Goal: Task Accomplishment & Management: Manage account settings

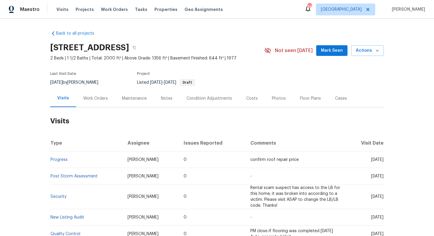
click at [97, 97] on div "Work Orders" at bounding box center [95, 98] width 25 height 6
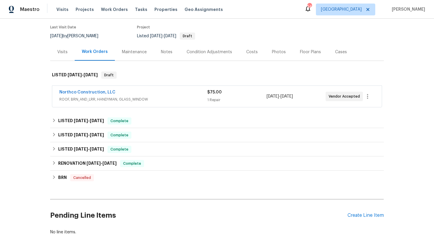
scroll to position [55, 0]
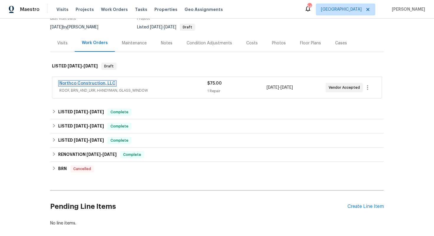
click at [82, 84] on link "Northco Construction, LLC" at bounding box center [87, 83] width 56 height 4
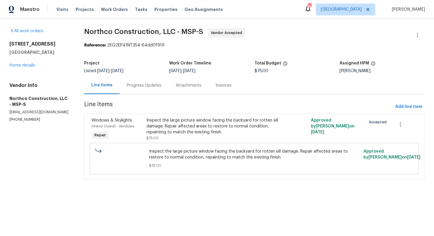
click at [144, 85] on div "Progress Updates" at bounding box center [144, 85] width 35 height 6
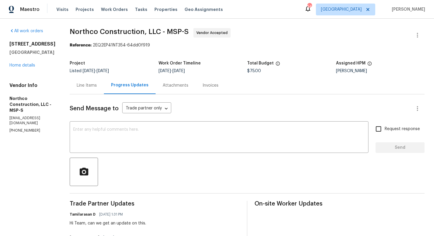
click at [136, 121] on div "Send Message to Trade partner only Trade partner only ​ x ​ Request response Se…" at bounding box center [247, 212] width 355 height 237
click at [126, 136] on textarea at bounding box center [219, 137] width 292 height 21
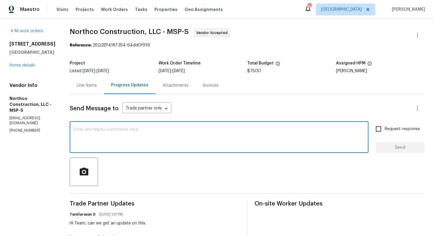
click at [180, 129] on textarea at bounding box center [219, 137] width 292 height 21
click at [167, 146] on textarea at bounding box center [219, 137] width 292 height 21
paste textarea "Hello, It's important that this work order is completed within the designated t…"
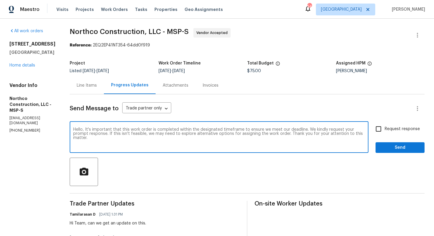
type textarea "Hello, It's important that this work order is completed within the designated t…"
click at [379, 129] on input "Request response" at bounding box center [378, 129] width 12 height 12
checkbox input "true"
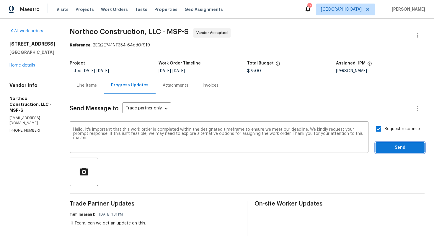
click at [399, 147] on span "Send" at bounding box center [400, 147] width 40 height 7
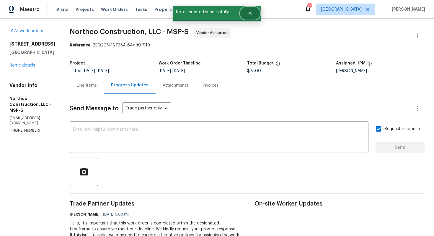
click at [250, 15] on icon "Close" at bounding box center [250, 13] width 5 height 5
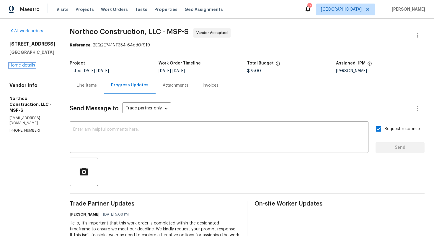
click at [22, 67] on link "Home details" at bounding box center [22, 65] width 26 height 4
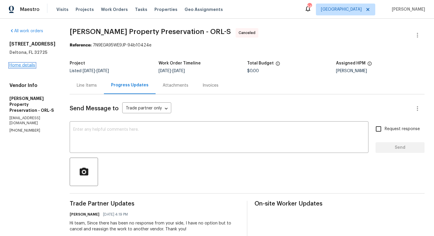
click at [27, 63] on link "Home details" at bounding box center [22, 65] width 26 height 4
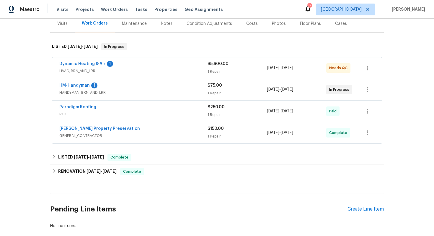
scroll to position [75, 0]
click at [76, 85] on link "HM-Handyman" at bounding box center [74, 85] width 30 height 4
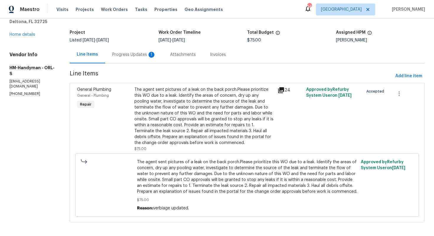
scroll to position [34, 0]
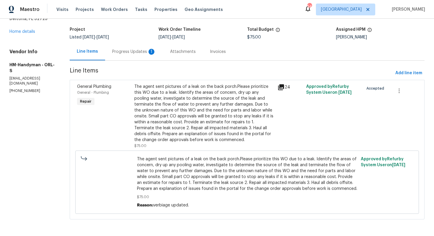
click at [138, 51] on div "Progress Updates 1" at bounding box center [134, 52] width 44 height 6
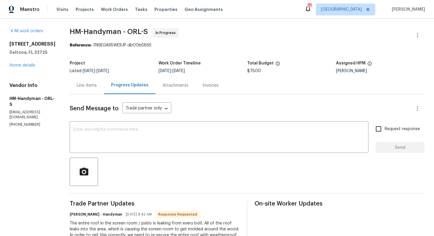
click at [81, 77] on div "Line Items" at bounding box center [87, 84] width 34 height 17
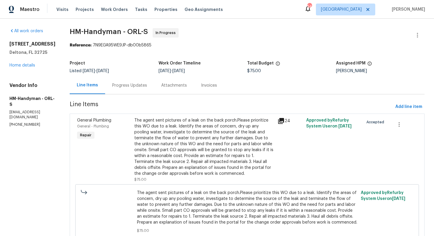
click at [186, 134] on div "The agent sent pictures of a leak on the back porch.Please prioritize this WO d…" at bounding box center [204, 146] width 140 height 59
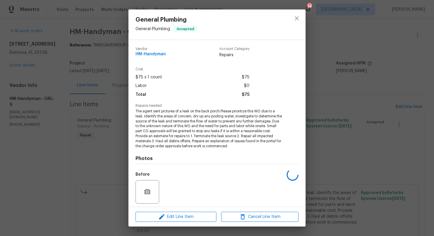
scroll to position [41, 0]
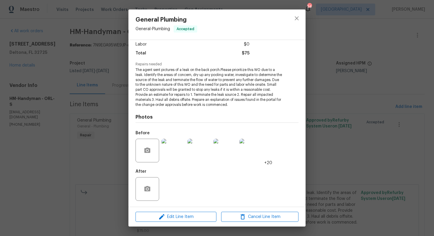
click at [171, 153] on img at bounding box center [174, 150] width 24 height 24
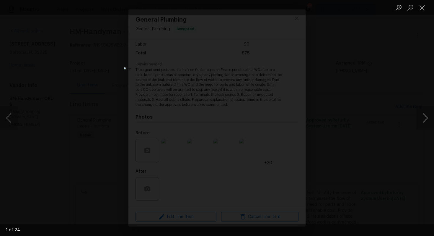
click at [426, 116] on button "Next image" at bounding box center [425, 118] width 18 height 24
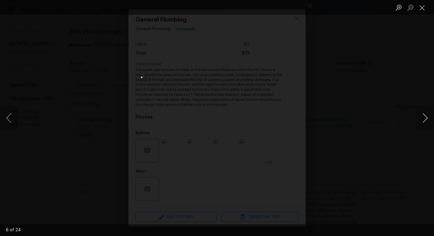
click at [426, 116] on button "Next image" at bounding box center [425, 118] width 18 height 24
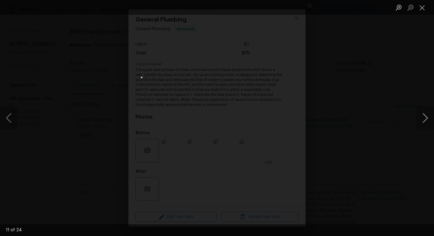
click at [426, 116] on button "Next image" at bounding box center [425, 118] width 18 height 24
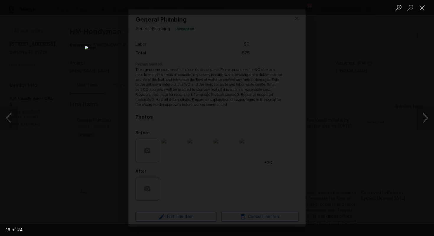
click at [426, 116] on button "Next image" at bounding box center [425, 118] width 18 height 24
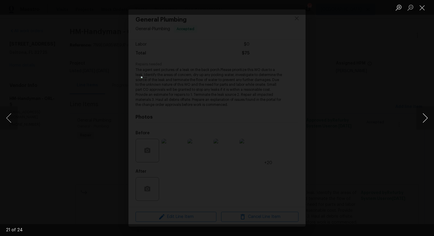
click at [426, 116] on button "Next image" at bounding box center [425, 118] width 18 height 24
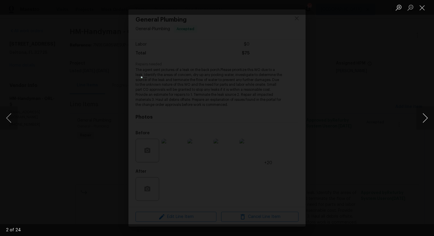
click at [426, 116] on button "Next image" at bounding box center [425, 118] width 18 height 24
click at [387, 131] on div "Lightbox" at bounding box center [217, 118] width 434 height 236
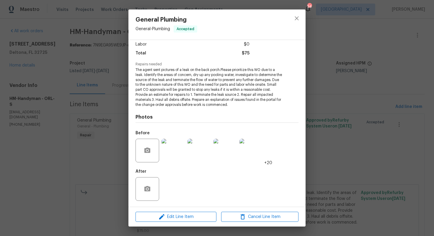
click at [387, 131] on div "General Plumbing General - Plumbing Accepted Vendor HM-Handyman Account Categor…" at bounding box center [217, 118] width 434 height 236
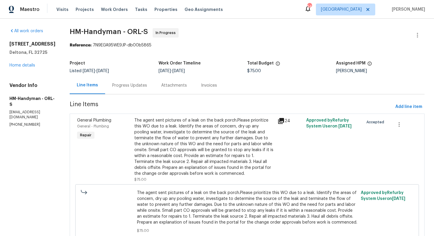
click at [123, 89] on div "Progress Updates" at bounding box center [129, 84] width 49 height 17
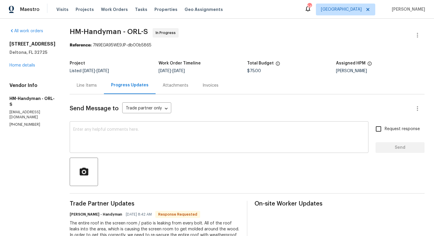
scroll to position [73, 0]
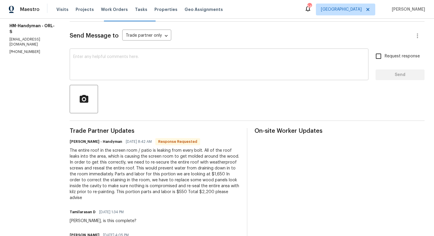
click at [150, 74] on textarea at bounding box center [219, 65] width 292 height 21
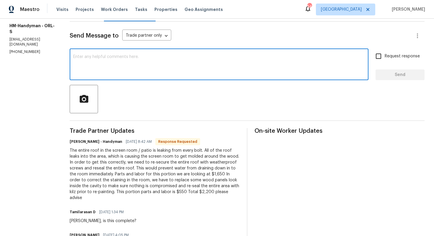
click at [120, 59] on textarea at bounding box center [219, 65] width 292 height 21
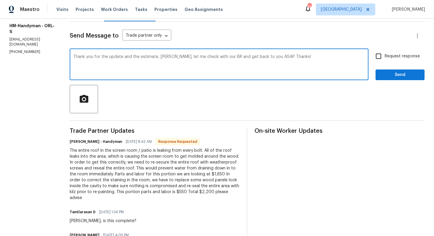
type textarea "Thank you for the update and the estimate, Joe. let me check with our BR and ge…"
click at [383, 78] on button "Send" at bounding box center [400, 74] width 49 height 11
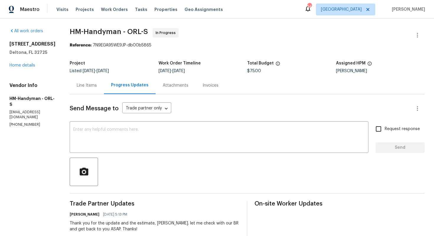
click at [98, 82] on div "Line Items" at bounding box center [87, 84] width 34 height 17
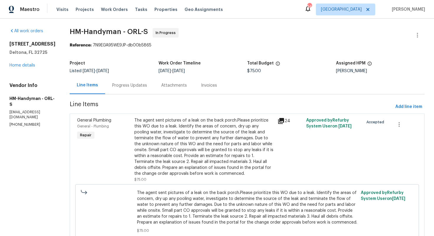
scroll to position [34, 0]
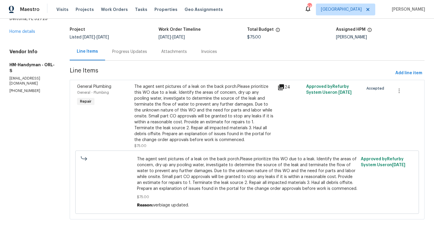
click at [162, 170] on span "The agent sent pictures of a leak on the back porch.Please prioritize this WO d…" at bounding box center [247, 173] width 221 height 35
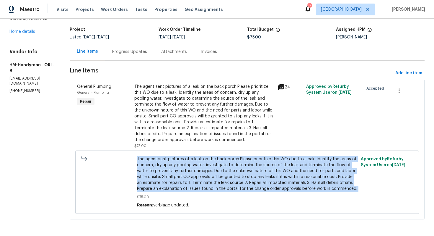
copy span "The agent sent pictures of a leak on the back porch.Please prioritize this WO d…"
click at [131, 56] on div "Progress Updates" at bounding box center [129, 51] width 49 height 17
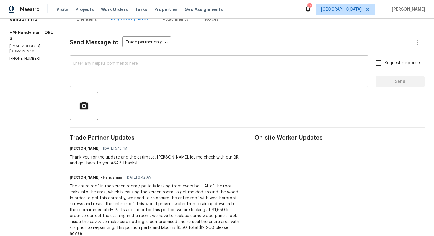
scroll to position [66, 0]
click at [105, 195] on div "The entire roof in the screen room / patio is leaking from every bolt. All of t…" at bounding box center [155, 209] width 170 height 53
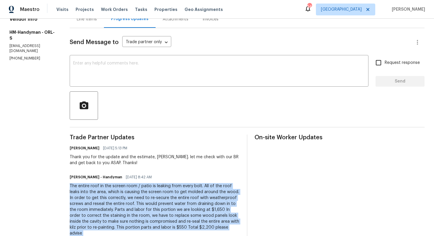
copy div "The entire roof in the screen room / patio is leaking from every bolt. All of t…"
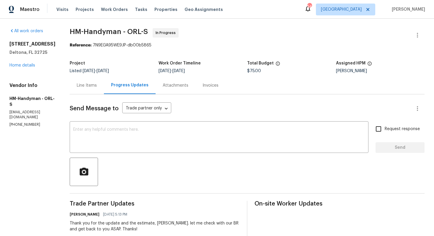
click at [258, 70] on span "$75.00" at bounding box center [254, 71] width 14 height 4
copy span "$75.00"
click at [215, 6] on div "Visits Projects Work Orders Tasks Properties Geo Assignments" at bounding box center [143, 10] width 174 height 12
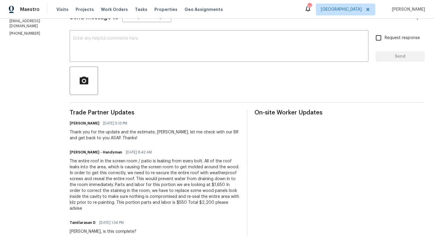
scroll to position [94, 0]
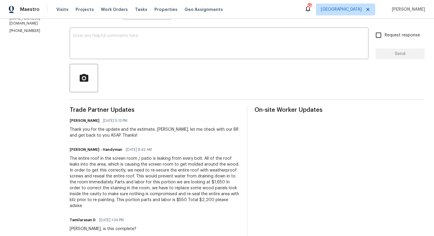
click at [176, 134] on div "Thank you for the update and the estimate, Joe. let me check with our BR and ge…" at bounding box center [155, 132] width 170 height 12
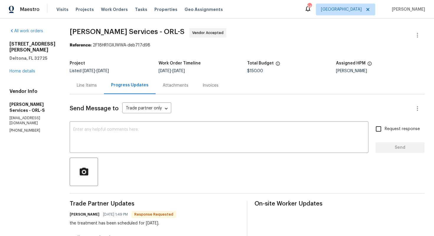
scroll to position [57, 0]
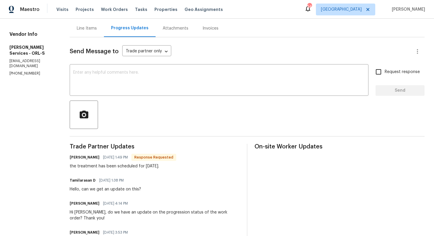
click at [93, 158] on h6 "Tishá Smith" at bounding box center [85, 157] width 30 height 6
copy h6 "Tishá"
click at [151, 79] on textarea at bounding box center [219, 80] width 292 height 21
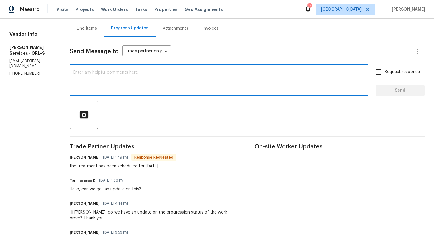
type textarea "T"
paste textarea "Tishá"
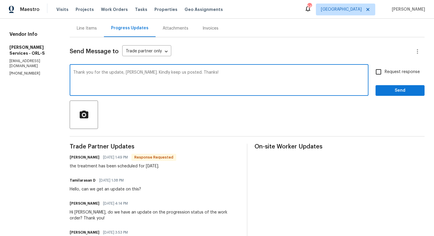
type textarea "Thank you for the update, Tishá. Kindly keep us posted. Thanks!"
click at [381, 75] on input "Request response" at bounding box center [378, 72] width 12 height 12
checkbox input "true"
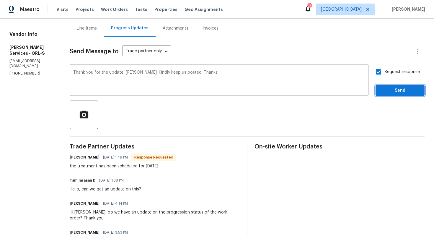
click at [390, 89] on span "Send" at bounding box center [400, 90] width 40 height 7
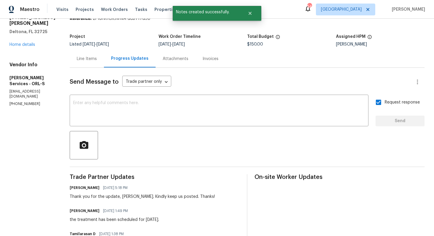
scroll to position [0, 0]
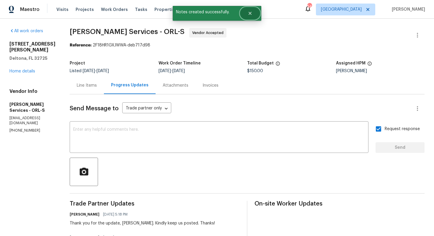
click at [251, 12] on icon "Close" at bounding box center [250, 13] width 5 height 5
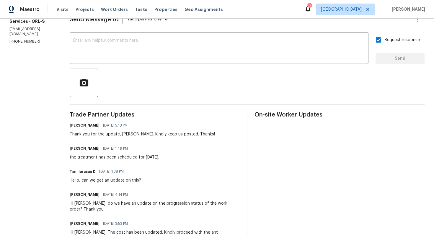
scroll to position [108, 0]
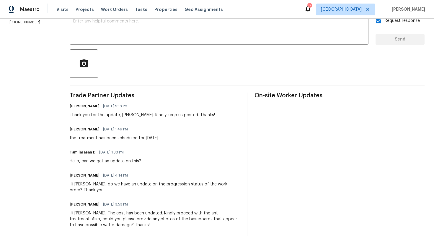
click at [133, 140] on div "the treatment has been scheduled for Thursday, 8/21." at bounding box center [114, 138] width 89 height 6
copy div "the treatment has been scheduled for Thursday, 8/21."
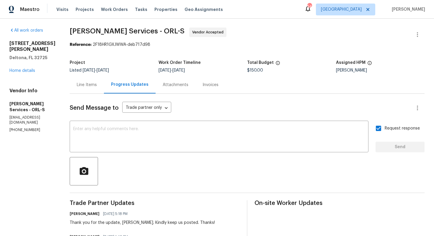
scroll to position [0, 0]
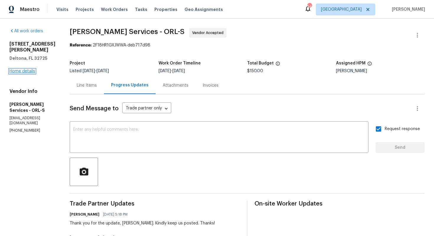
click at [32, 69] on link "Home details" at bounding box center [22, 71] width 26 height 4
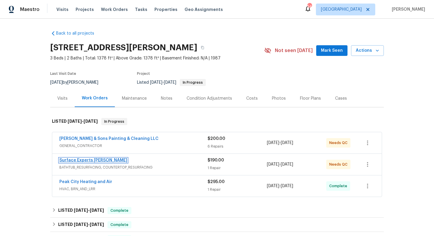
click at [78, 160] on link "Surface Experts Cary" at bounding box center [93, 160] width 68 height 4
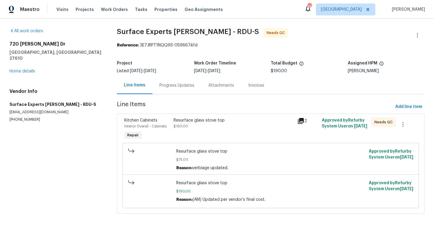
click at [194, 120] on div "Resurface glass stove top" at bounding box center [234, 120] width 120 height 6
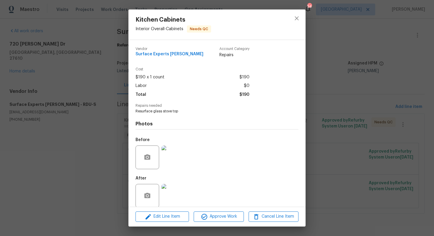
scroll to position [7, 0]
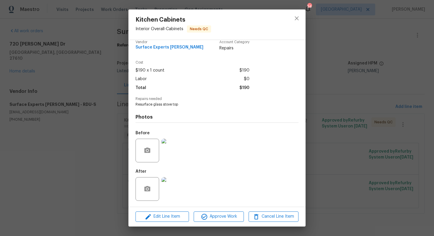
click at [177, 152] on img at bounding box center [174, 150] width 24 height 24
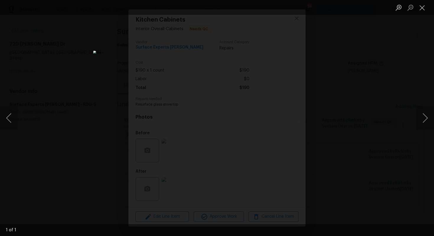
click at [388, 125] on div "Lightbox" at bounding box center [217, 118] width 434 height 236
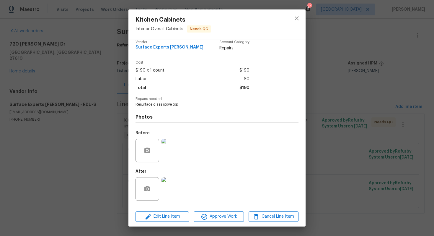
click at [172, 192] on img at bounding box center [174, 189] width 24 height 24
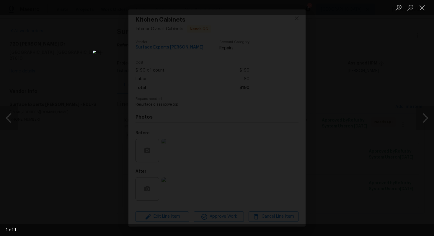
click at [366, 91] on div "Lightbox" at bounding box center [217, 118] width 434 height 236
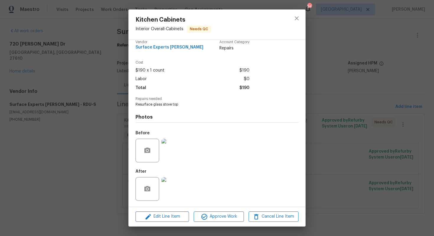
click at [351, 93] on div "Kitchen Cabinets Interior Overall - Cabinets Needs QC Vendor Surface Experts Ca…" at bounding box center [217, 118] width 434 height 236
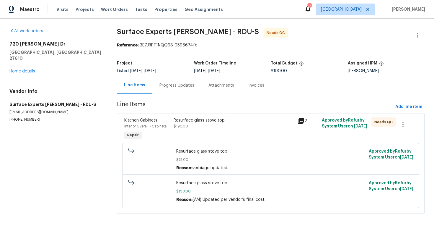
click at [173, 87] on div "Progress Updates" at bounding box center [176, 85] width 35 height 6
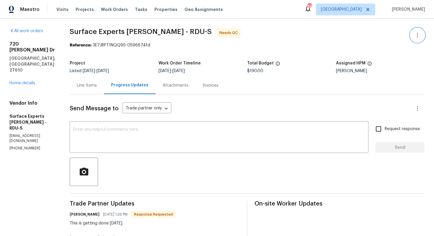
click at [417, 34] on icon "button" at bounding box center [417, 35] width 7 height 7
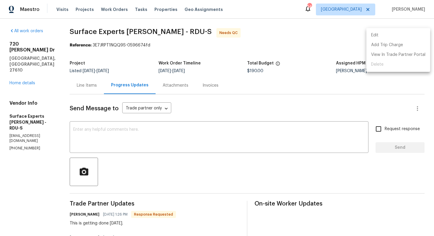
click at [384, 35] on li "Edit" at bounding box center [398, 35] width 64 height 10
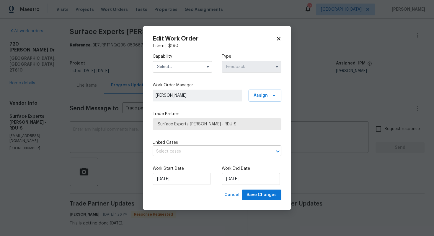
click at [197, 69] on input "text" at bounding box center [183, 67] width 60 height 12
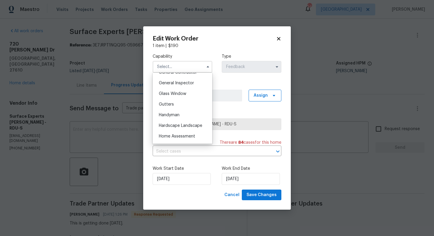
scroll to position [291, 0]
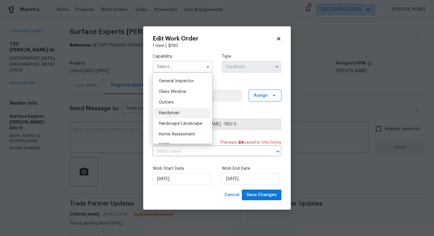
click at [179, 115] on div "Handyman" at bounding box center [182, 112] width 57 height 11
type input "Handyman"
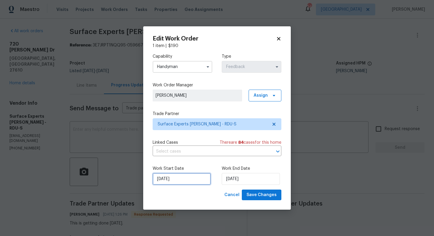
click at [185, 181] on input "12/08/2025" at bounding box center [182, 179] width 58 height 12
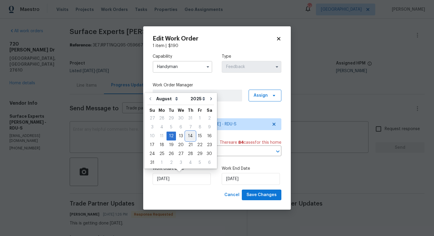
click at [190, 137] on div "14" at bounding box center [190, 136] width 9 height 8
type input "14/08/2025"
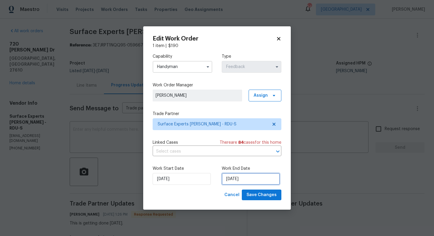
click at [252, 176] on input "14/08/2025" at bounding box center [251, 179] width 58 height 12
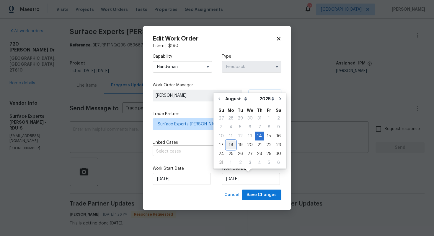
click at [230, 146] on div "18" at bounding box center [230, 145] width 9 height 8
type input "18/08/2025"
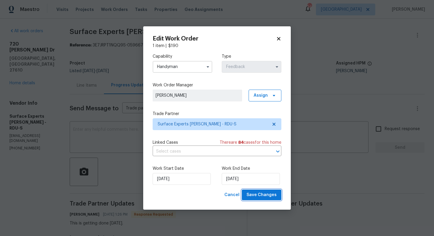
click at [263, 196] on span "Save Changes" at bounding box center [262, 194] width 30 height 7
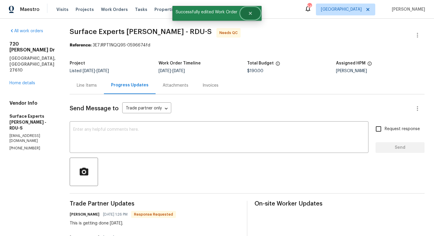
click at [250, 13] on icon "Close" at bounding box center [250, 13] width 3 height 3
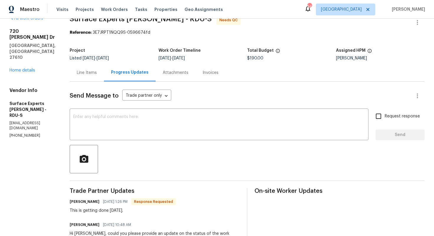
scroll to position [5, 0]
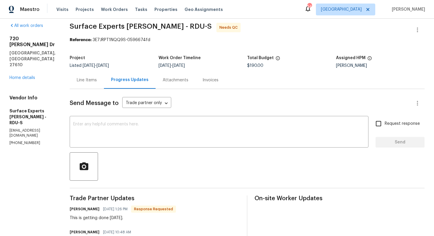
click at [84, 77] on div "Line Items" at bounding box center [87, 80] width 20 height 6
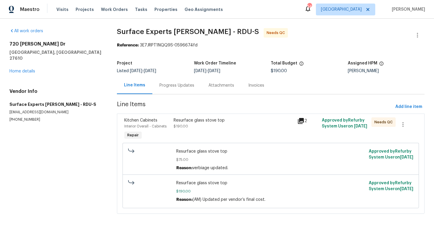
click at [183, 120] on div "Resurface glass stove top" at bounding box center [234, 120] width 120 height 6
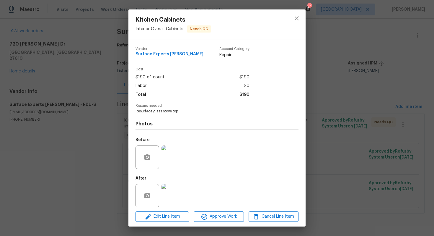
scroll to position [7, 0]
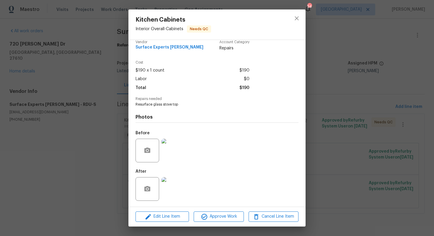
click at [119, 137] on div "Kitchen Cabinets Interior Overall - Cabinets Needs QC Vendor Surface Experts Ca…" at bounding box center [217, 118] width 434 height 236
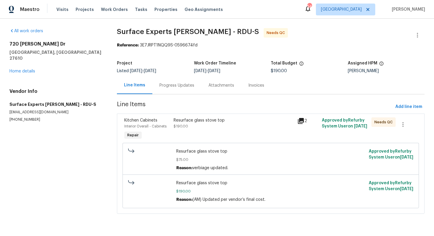
click at [191, 83] on div "Progress Updates" at bounding box center [176, 85] width 35 height 6
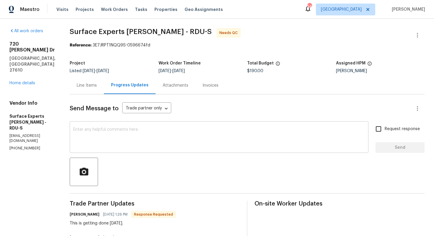
click at [165, 141] on textarea at bounding box center [219, 137] width 292 height 21
click at [77, 215] on h6 "Udian Patel" at bounding box center [85, 214] width 30 height 6
copy h6 "Udian"
click at [167, 142] on textarea at bounding box center [219, 137] width 292 height 21
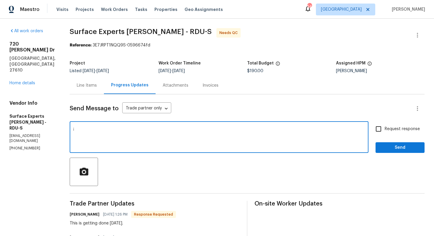
paste textarea "Udian"
type textarea "i"
paste textarea "Udian"
type textarea "Hi Udian, thank you for completing the job. WO is approved. Thanks!"
click at [395, 145] on span "Send" at bounding box center [400, 147] width 40 height 7
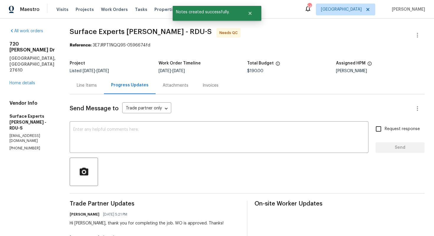
click at [87, 83] on div "Line Items" at bounding box center [87, 85] width 20 height 6
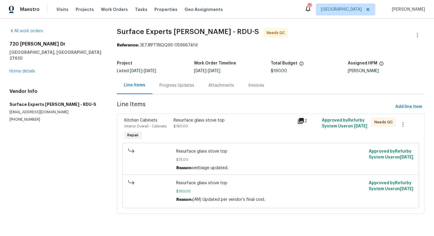
click at [192, 128] on div "Resurface glass stove top $190.00" at bounding box center [234, 123] width 120 height 12
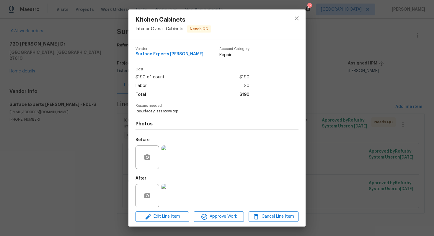
scroll to position [7, 0]
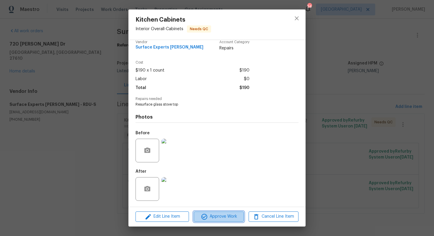
click at [219, 217] on span "Approve Work" at bounding box center [218, 216] width 46 height 7
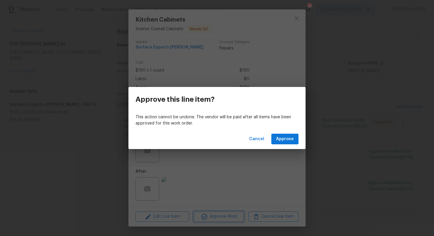
click at [363, 91] on div "Approve this line item? This action cannot be undone. The vendor will be paid a…" at bounding box center [217, 118] width 434 height 236
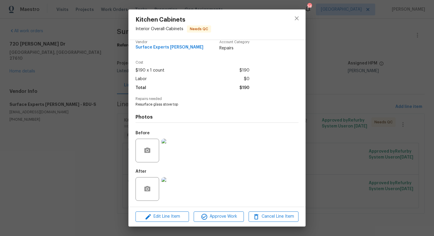
click at [363, 91] on div "Approve this line item? This action cannot be undone. The vendor will be paid a…" at bounding box center [217, 118] width 434 height 236
click at [363, 91] on div "Kitchen Cabinets Interior Overall - Cabinets Needs QC Vendor Surface Experts Ca…" at bounding box center [217, 118] width 434 height 236
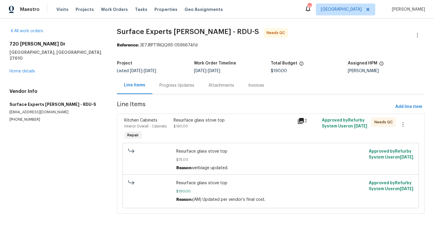
click at [199, 130] on div "Resurface glass stove top $190.00" at bounding box center [233, 128] width 123 height 27
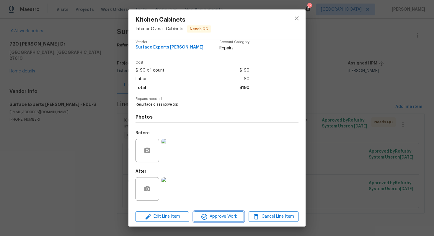
click at [210, 216] on span "Approve Work" at bounding box center [218, 216] width 46 height 7
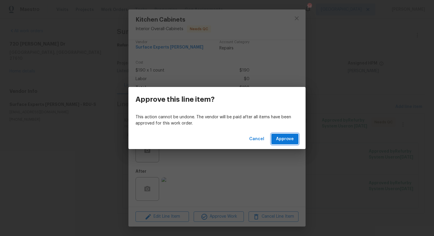
click at [285, 138] on span "Approve" at bounding box center [285, 138] width 18 height 7
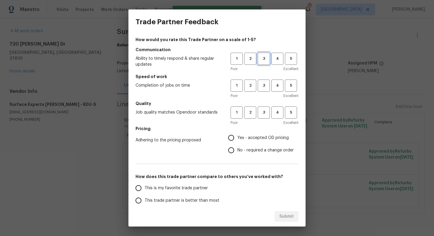
click at [268, 63] on button "3" at bounding box center [264, 59] width 12 height 12
click at [267, 84] on span "3" at bounding box center [263, 85] width 11 height 7
click at [263, 109] on span "3" at bounding box center [263, 112] width 11 height 7
click at [243, 142] on label "Yes - accepted OD pricing" at bounding box center [259, 137] width 69 height 12
click at [237, 142] on input "Yes - accepted OD pricing" at bounding box center [231, 137] width 12 height 12
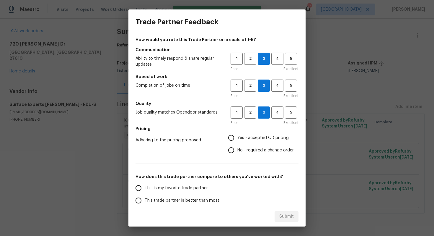
radio input "true"
click at [239, 151] on span "No - required a change order" at bounding box center [265, 150] width 56 height 6
click at [237, 151] on input "No - required a change order" at bounding box center [231, 150] width 12 height 12
radio input "true"
click at [194, 200] on span "This trade partner is better than most" at bounding box center [182, 200] width 75 height 6
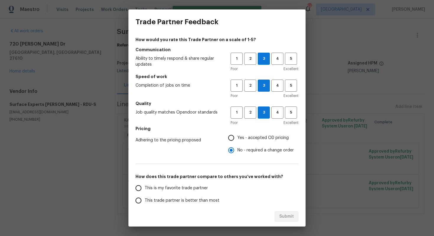
click at [145, 200] on input "This trade partner is better than most" at bounding box center [138, 200] width 12 height 12
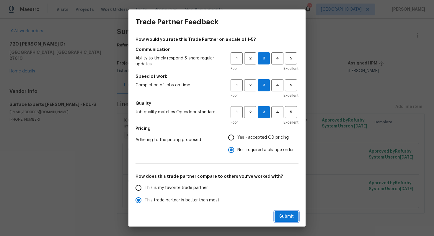
click at [291, 211] on button "Submit" at bounding box center [287, 216] width 24 height 11
radio input "true"
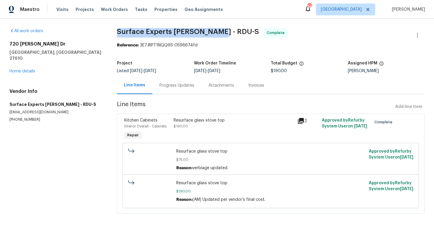
drag, startPoint x: 118, startPoint y: 30, endPoint x: 216, endPoint y: 28, distance: 97.8
click at [216, 28] on span "Surface Experts Cary - RDU-S" at bounding box center [188, 31] width 142 height 7
copy span "Surface Experts Cary - RDU-S"
click at [173, 84] on div "Progress Updates" at bounding box center [176, 85] width 35 height 6
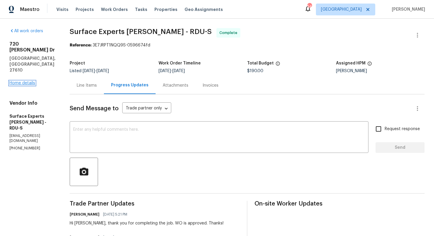
click at [23, 81] on link "Home details" at bounding box center [22, 83] width 26 height 4
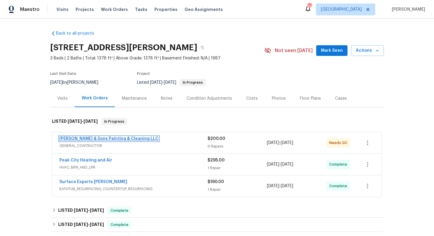
click at [82, 139] on link "Hodge & Sons Painting & Cleaning LLC" at bounding box center [108, 138] width 99 height 4
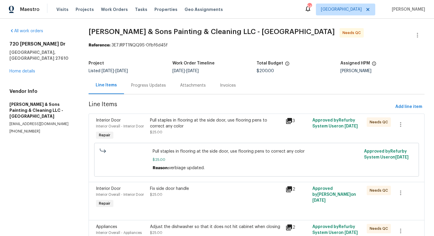
click at [143, 88] on div "Progress Updates" at bounding box center [148, 85] width 35 height 6
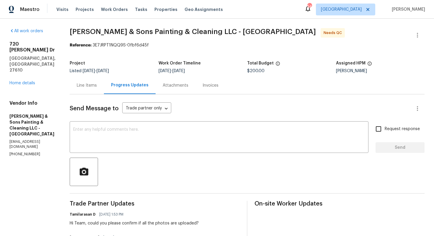
click at [88, 87] on div "Line Items" at bounding box center [87, 85] width 20 height 6
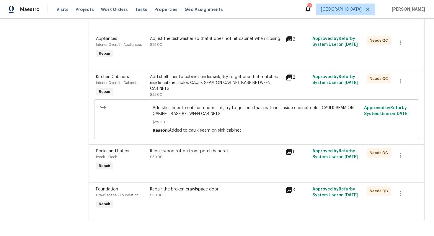
scroll to position [188, 0]
click at [228, 82] on div "Add shelf liner to cabinet under sink, try to get one that matches inside cabin…" at bounding box center [216, 82] width 132 height 18
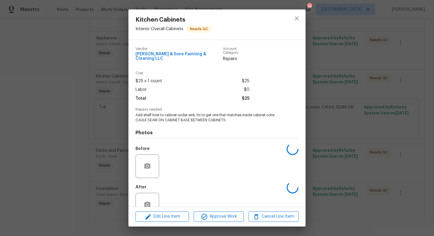
scroll to position [12, 0]
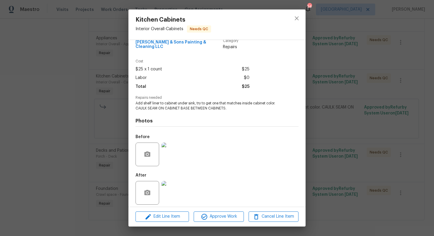
click at [170, 187] on img at bounding box center [174, 193] width 24 height 24
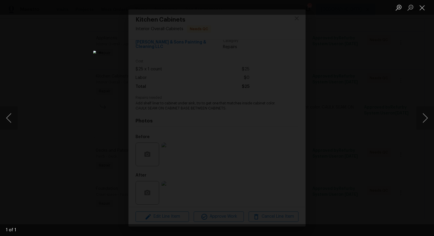
click at [332, 83] on div "Lightbox" at bounding box center [217, 118] width 434 height 236
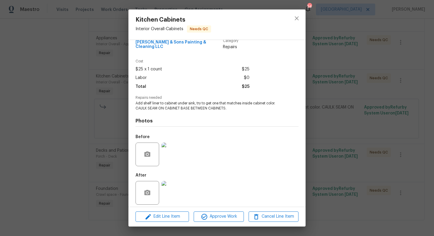
click at [177, 153] on img at bounding box center [174, 154] width 24 height 24
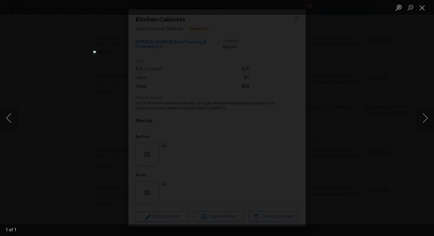
click at [356, 74] on div "Lightbox" at bounding box center [217, 118] width 434 height 236
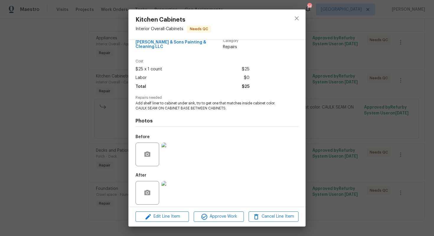
click at [356, 74] on div "Kitchen Cabinets Interior Overall - Cabinets Needs QC Vendor Hodge & Sons Paint…" at bounding box center [217, 118] width 434 height 236
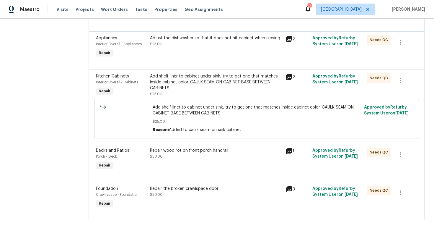
scroll to position [190, 0]
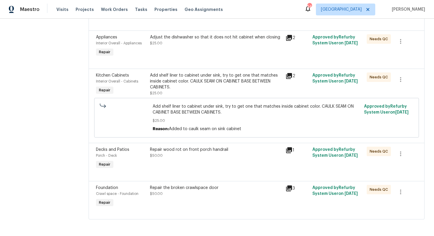
click at [190, 161] on div "Repair wood rot on front porch handrail $50.00" at bounding box center [215, 158] width 135 height 27
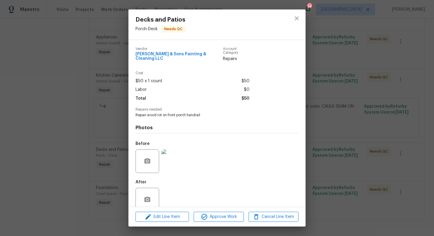
scroll to position [7, 0]
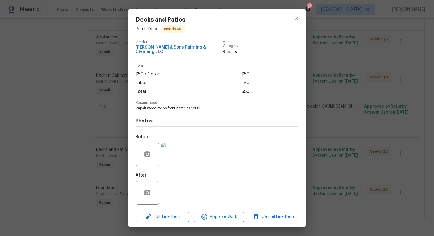
click at [174, 159] on img at bounding box center [174, 154] width 24 height 24
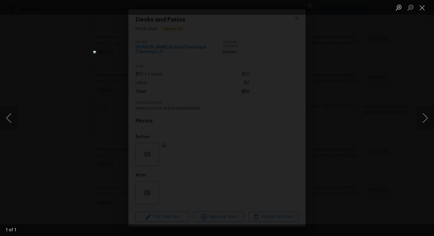
click at [354, 98] on div "Lightbox" at bounding box center [217, 118] width 434 height 236
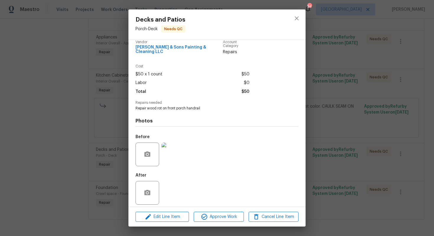
click at [340, 122] on div "Decks and Patios Porch - Deck Needs QC Vendor Hodge & Sons Painting & Cleaning …" at bounding box center [217, 118] width 434 height 236
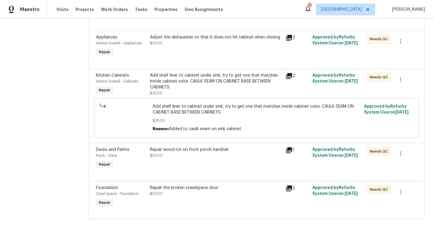
click at [197, 196] on div "Repair the broken crawlspace door $50.00" at bounding box center [215, 196] width 135 height 27
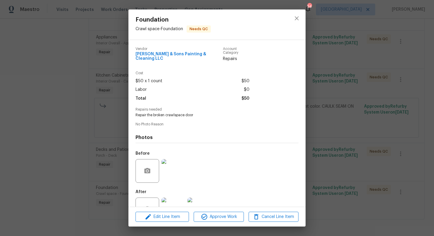
scroll to position [17, 0]
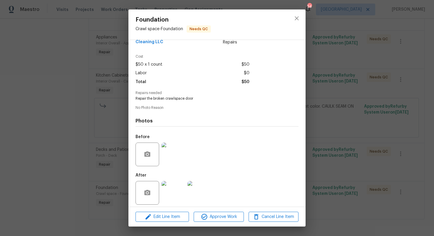
click at [368, 96] on div "Foundation Crawl space - Foundation Needs QC Vendor Hodge & Sons Painting & Cle…" at bounding box center [217, 118] width 434 height 236
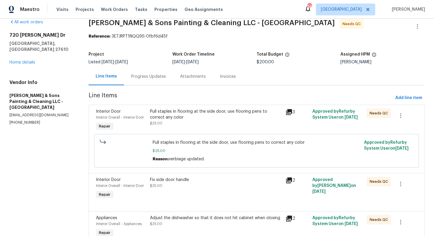
scroll to position [0, 0]
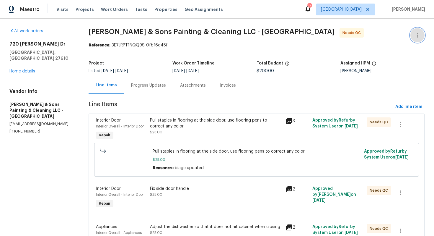
click at [416, 35] on icon "button" at bounding box center [417, 35] width 7 height 7
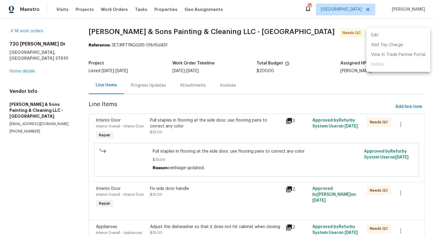
click at [351, 42] on div at bounding box center [217, 118] width 434 height 236
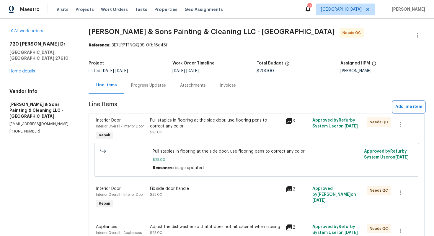
click at [415, 107] on span "Add line item" at bounding box center [408, 106] width 27 height 7
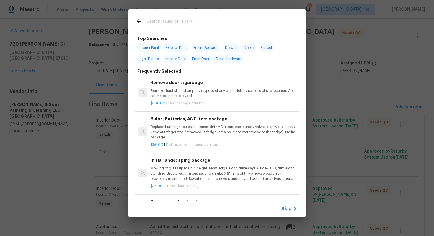
click at [185, 22] on input "text" at bounding box center [209, 22] width 125 height 9
type input "cabinet"
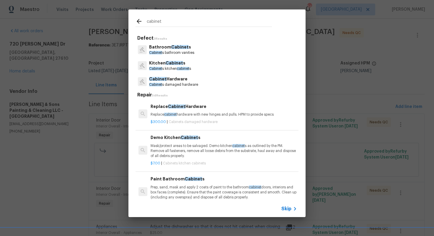
click at [162, 65] on p "Kitchen Cabinet s" at bounding box center [170, 63] width 42 height 6
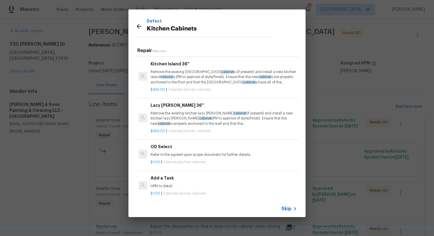
scroll to position [4, 0]
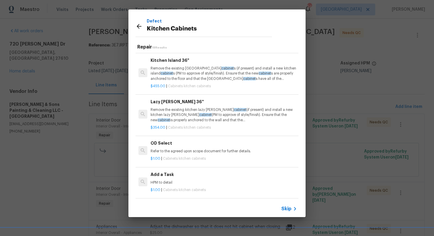
click at [163, 172] on h6 "Add a Task" at bounding box center [224, 174] width 146 height 6
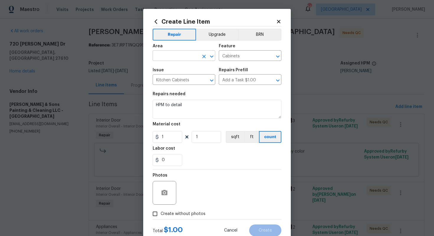
click at [175, 57] on input "text" at bounding box center [176, 56] width 46 height 9
click at [173, 79] on li "Interior Overall" at bounding box center [184, 79] width 63 height 10
type input "Interior Overall"
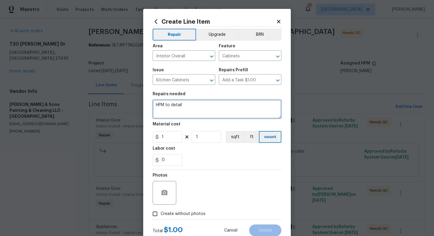
click at [199, 105] on textarea "HPM to detail" at bounding box center [217, 109] width 129 height 19
type textarea "H"
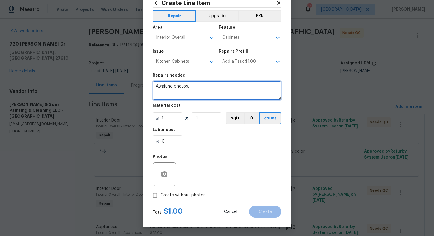
type textarea "Awaiting photos."
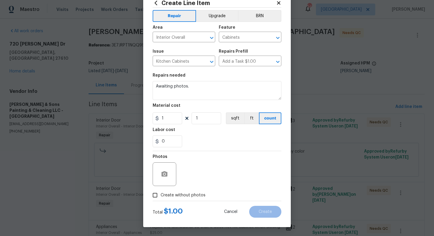
click at [194, 198] on span "Create without photos" at bounding box center [183, 195] width 45 height 6
click at [161, 198] on input "Create without photos" at bounding box center [154, 194] width 11 height 11
checkbox input "true"
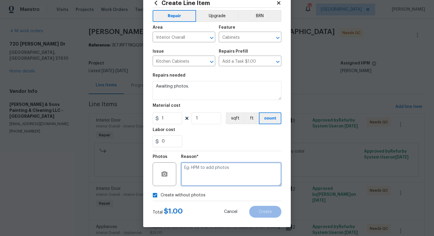
click at [226, 181] on textarea at bounding box center [231, 174] width 100 height 24
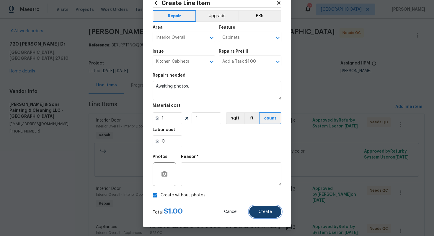
click at [269, 207] on button "Create" at bounding box center [265, 212] width 32 height 12
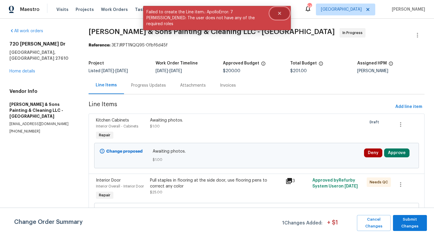
click at [279, 13] on icon "Close" at bounding box center [279, 13] width 3 height 3
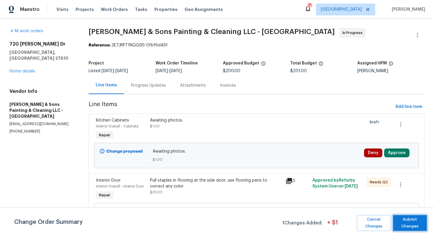
click at [405, 221] on span "Submit Changes" at bounding box center [410, 223] width 28 height 14
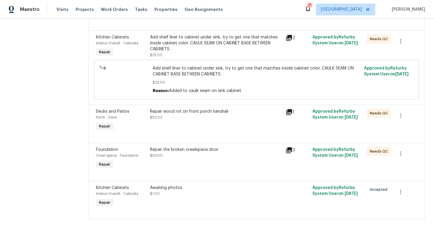
scroll to position [0, 0]
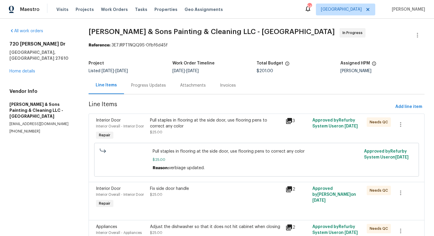
click at [153, 89] on div "Progress Updates" at bounding box center [148, 84] width 49 height 17
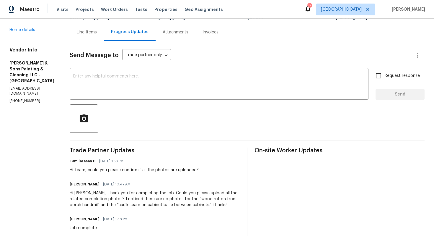
scroll to position [53, 0]
click at [89, 200] on div "Hi Christopher, Thank you for completing the job. Could you please upload all t…" at bounding box center [155, 199] width 170 height 18
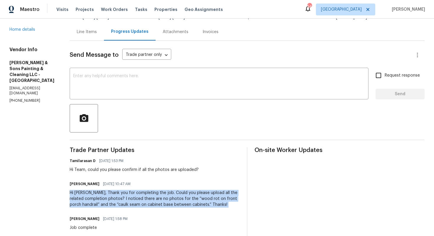
copy div "Hi Christopher, Thank you for completing the job. Could you please upload all t…"
click at [172, 93] on textarea at bounding box center [219, 84] width 292 height 21
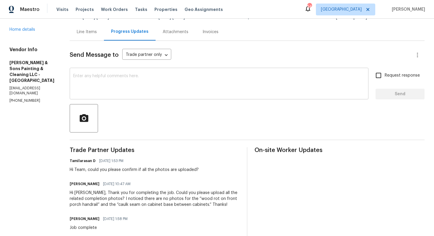
paste textarea "Hi Christopher, Just following up on my earlier note — could you please upload …"
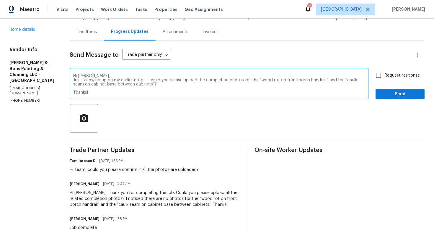
click at [147, 82] on textarea "Hi Christopher, Just following up on my earlier note — could you please upload …" at bounding box center [219, 84] width 292 height 21
type textarea "Hi Christopher, Just following up on my earlier note, could you please upload t…"
click at [386, 79] on label "Request response" at bounding box center [396, 75] width 48 height 12
click at [385, 79] on input "Request response" at bounding box center [378, 75] width 12 height 12
checkbox input "true"
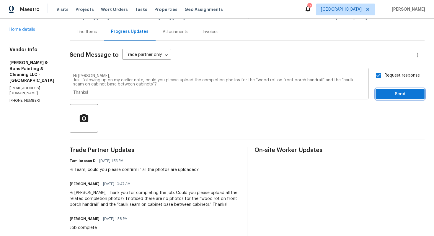
click at [389, 92] on span "Send" at bounding box center [400, 93] width 40 height 7
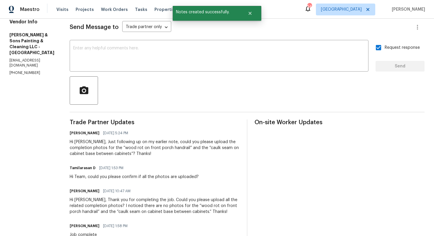
scroll to position [0, 0]
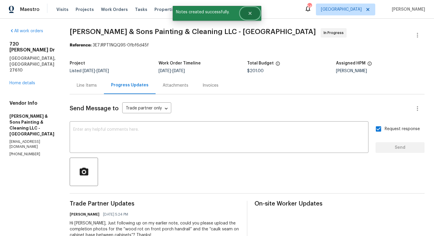
click at [254, 15] on button "Close" at bounding box center [249, 13] width 19 height 12
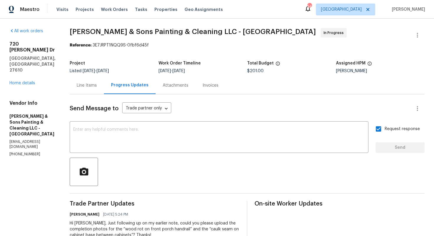
click at [89, 35] on span "Hodge & Sons Painting & Cleaning LLC - RDU" at bounding box center [193, 31] width 246 height 7
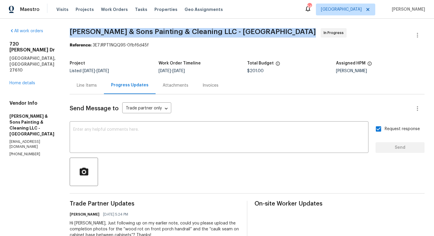
copy span "Hodge & Sons Painting & Cleaning LLC - RDU"
click at [288, 22] on div "All work orders 720 Rawls Dr Raleigh, NC 27610 Home details Vendor Info Hodge &…" at bounding box center [217, 229] width 434 height 421
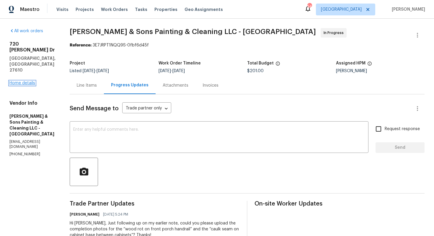
click at [27, 81] on link "Home details" at bounding box center [22, 83] width 26 height 4
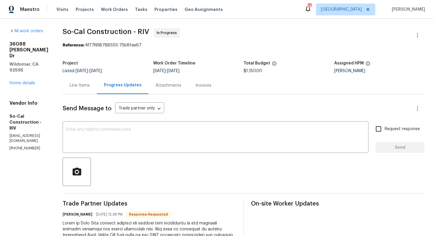
click at [89, 84] on div "Line Items" at bounding box center [80, 85] width 20 height 6
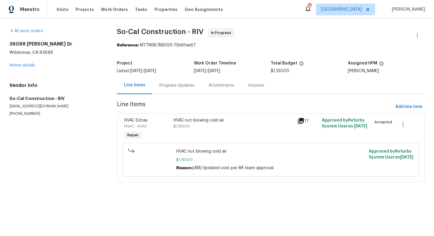
click at [172, 84] on div "Progress Updates" at bounding box center [176, 85] width 35 height 6
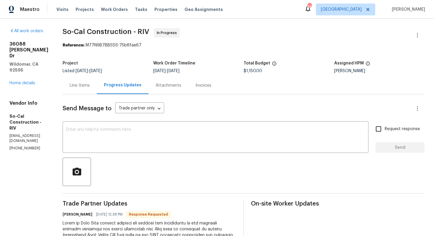
click at [82, 215] on h6 "[PERSON_NAME]" at bounding box center [78, 214] width 30 height 6
copy h6 "[PERSON_NAME]"
click at [130, 136] on textarea at bounding box center [215, 137] width 299 height 21
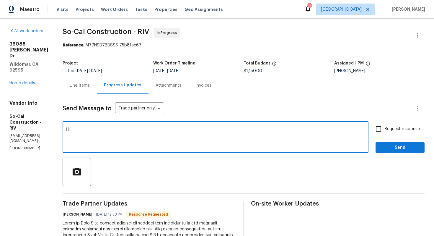
paste textarea "[PERSON_NAME]"
type textarea "Hi [PERSON_NAME], thank you for the update. Let me check with our BR and get ba…"
click at [397, 151] on button "Send" at bounding box center [400, 147] width 49 height 11
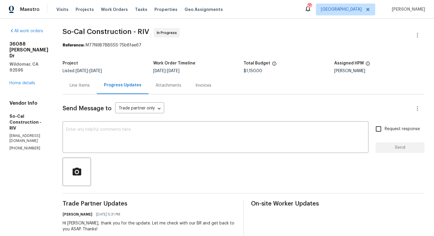
click at [95, 89] on div "Line Items" at bounding box center [80, 84] width 34 height 17
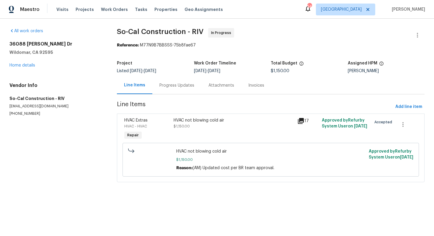
click at [188, 151] on span "HVAC not blowing cold air" at bounding box center [270, 151] width 189 height 6
copy span "HVAC not blowing cold air"
click at [168, 86] on div "Progress Updates" at bounding box center [176, 85] width 35 height 6
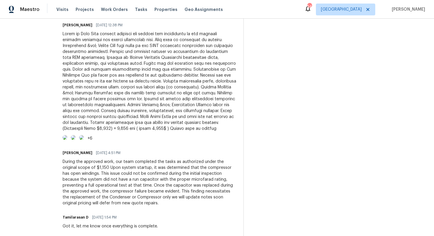
scroll to position [229, 0]
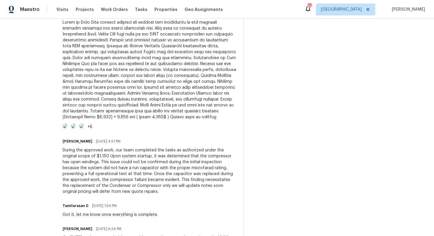
click at [123, 189] on div "During the approved work, our team completed the tasks as authorized under the …" at bounding box center [150, 170] width 174 height 47
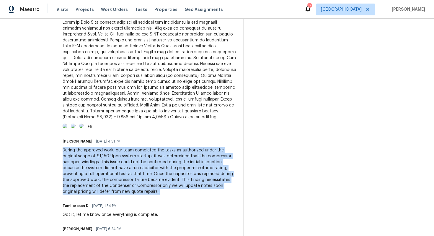
copy div "During the approved work, our team completed the tasks as authorized under the …"
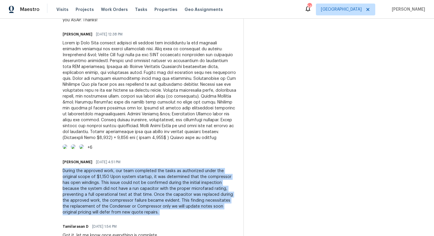
scroll to position [232, 0]
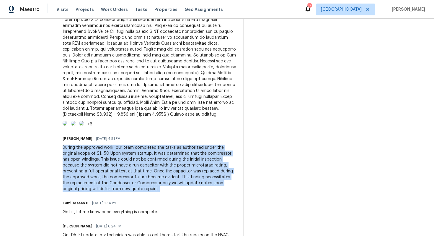
copy div "During the approved work, our team completed the tasks as authorized under the …"
click at [173, 102] on div at bounding box center [150, 67] width 174 height 100
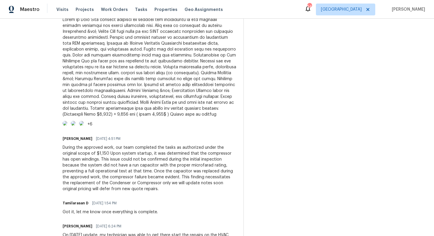
click at [173, 102] on div at bounding box center [150, 67] width 174 height 100
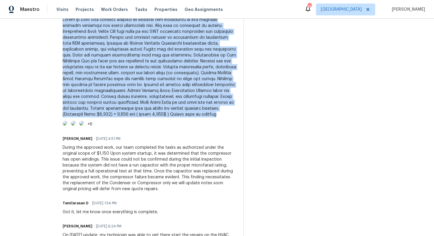
copy div "Scope of Work This project includes the removal and replacement of the existing…"
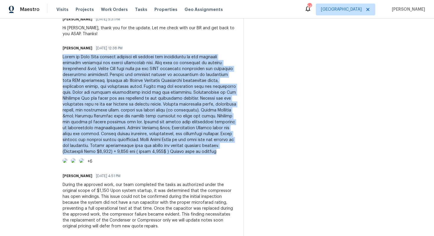
scroll to position [194, 0]
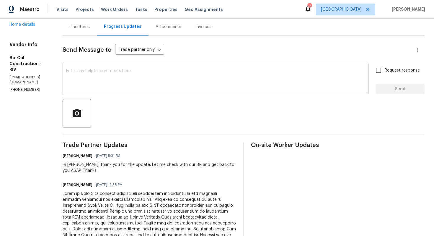
scroll to position [58, 0]
click at [188, 144] on span "Trade Partner Updates" at bounding box center [150, 145] width 174 height 6
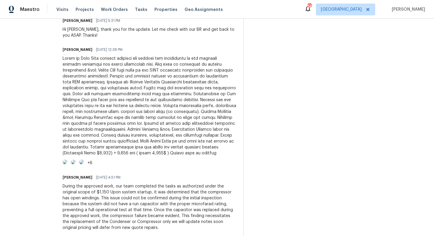
scroll to position [11, 0]
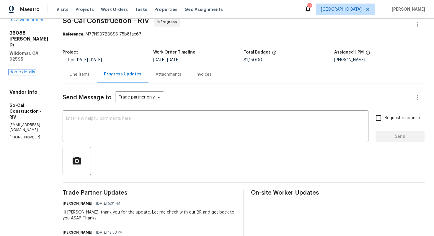
click at [25, 70] on link "Home details" at bounding box center [22, 72] width 26 height 4
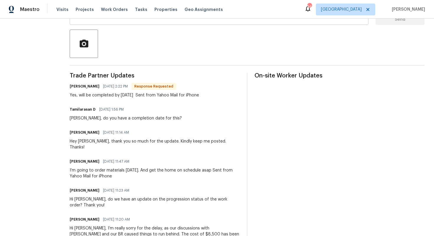
scroll to position [128, 0]
click at [84, 86] on h6 "Jerry" at bounding box center [85, 86] width 30 height 6
copy h6 "Jerry"
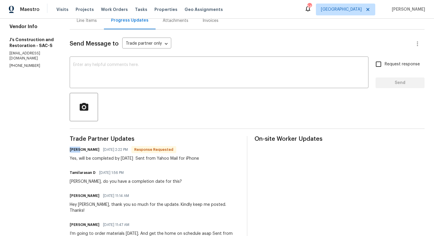
scroll to position [29, 0]
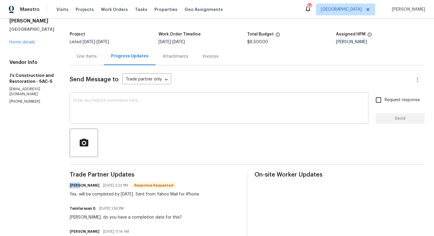
click at [135, 104] on textarea at bounding box center [219, 108] width 292 height 21
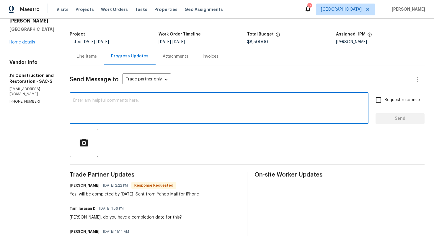
paste textarea "Jerry"
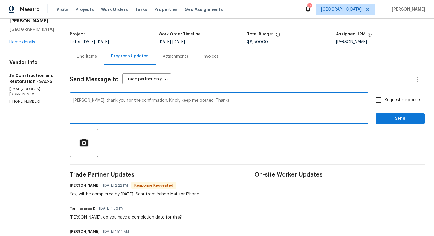
type textarea "Jerry, thank you for the confirmation. Kindly keep me posted. Thanks!"
click at [385, 99] on span "Request response" at bounding box center [402, 100] width 35 height 6
click at [385, 99] on input "Request response" at bounding box center [378, 100] width 12 height 12
checkbox input "true"
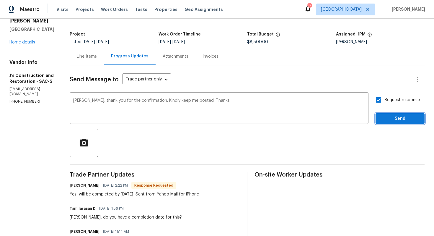
click at [390, 117] on span "Send" at bounding box center [400, 118] width 40 height 7
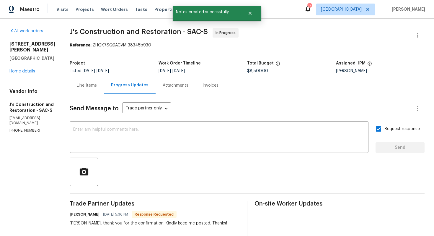
scroll to position [76, 0]
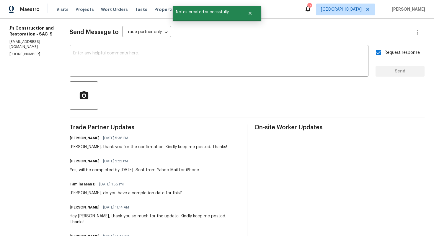
click at [157, 170] on div "Yes, will be completed by next Tuesday Sent from Yahoo Mail for iPhone" at bounding box center [134, 170] width 129 height 6
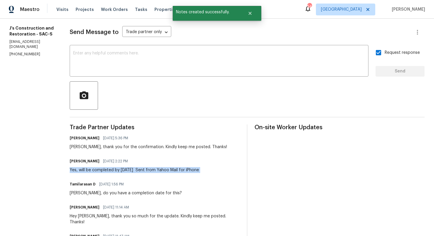
copy div "Yes, will be completed by next Tuesday Sent from Yahoo Mail for iPhone"
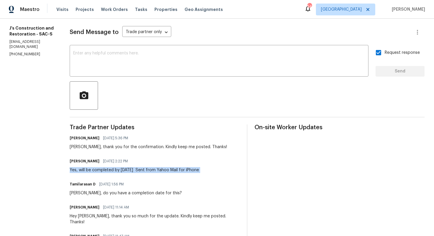
click at [159, 105] on div at bounding box center [247, 95] width 355 height 28
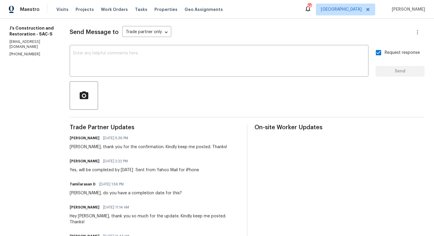
scroll to position [0, 0]
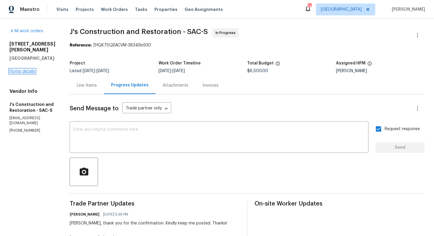
click at [20, 69] on link "Home details" at bounding box center [22, 71] width 26 height 4
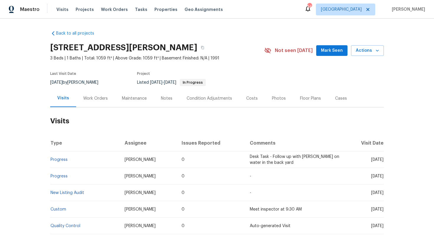
click at [90, 99] on div "Work Orders" at bounding box center [95, 98] width 25 height 6
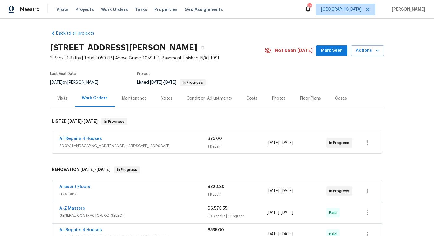
scroll to position [81, 0]
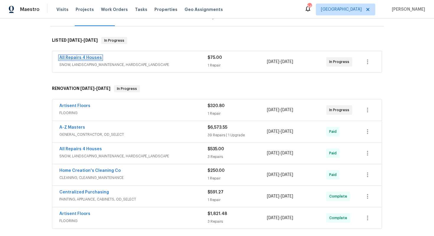
click at [85, 58] on link "All Repairs 4 Houses" at bounding box center [80, 58] width 43 height 4
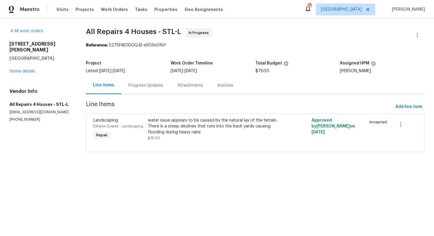
click at [138, 79] on div "Progress Updates" at bounding box center [145, 84] width 49 height 17
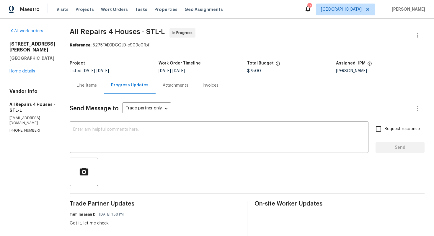
click at [85, 84] on div "Line Items" at bounding box center [87, 85] width 20 height 6
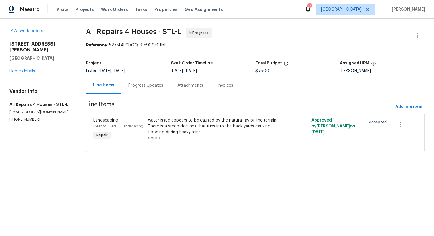
click at [143, 86] on div "Progress Updates" at bounding box center [145, 85] width 35 height 6
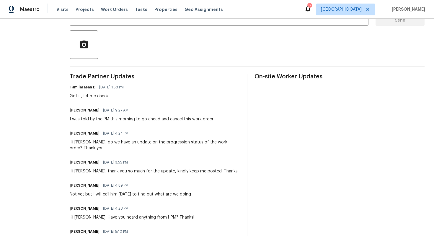
scroll to position [134, 0]
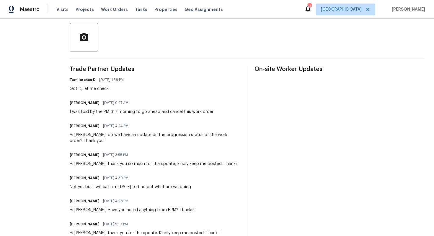
click at [91, 113] on div "I was told by the PM this morning to go ahead and cancel this work order" at bounding box center [142, 112] width 144 height 6
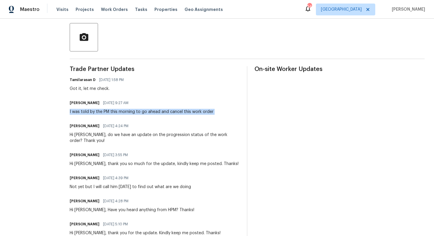
copy div "I was told by the PM this morning to go ahead and cancel this work order"
click at [246, 36] on div at bounding box center [247, 37] width 355 height 28
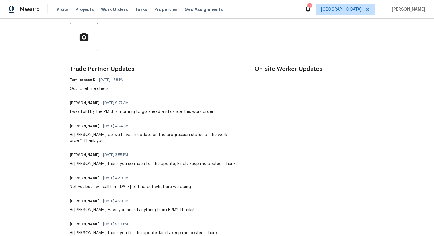
scroll to position [0, 0]
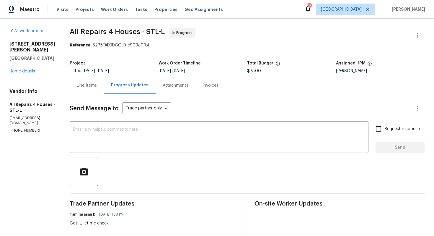
click at [29, 69] on link "Home details" at bounding box center [22, 71] width 26 height 4
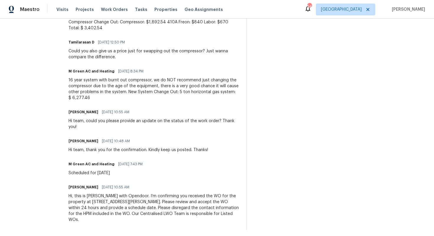
scroll to position [224, 0]
drag, startPoint x: 104, startPoint y: 97, endPoint x: 127, endPoint y: 97, distance: 23.3
click at [127, 97] on div "16 year system with burnt out compressor, we do NOT recommend just changing the…" at bounding box center [154, 88] width 171 height 24
copy div "6,277.46"
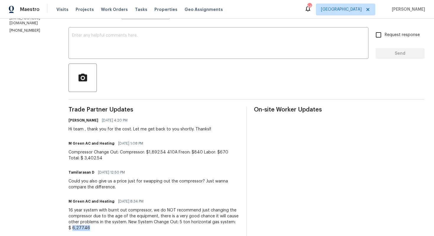
scroll to position [0, 0]
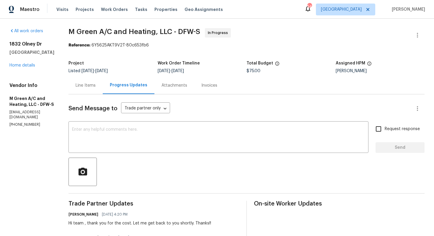
click at [96, 85] on div "Line Items" at bounding box center [86, 85] width 20 height 6
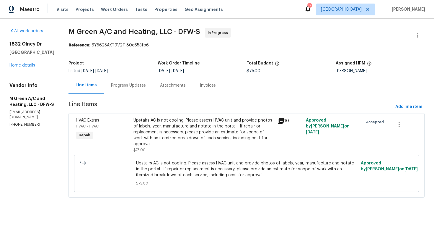
click at [203, 130] on div "Upstairs AC is not cooling. Please assess HVAC unit and provide photos of label…" at bounding box center [203, 132] width 140 height 30
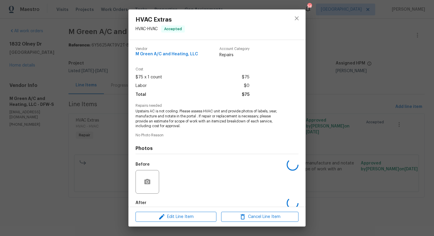
scroll to position [31, 0]
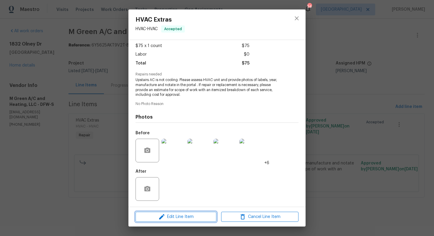
click at [167, 213] on span "Edit Line Item" at bounding box center [175, 216] width 77 height 7
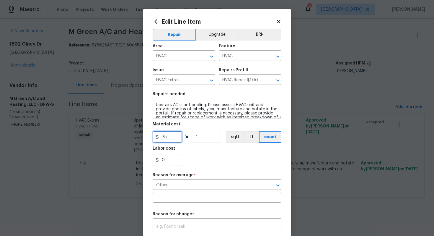
click at [168, 137] on input "75" at bounding box center [168, 137] width 30 height 12
paste input "text"
type input "6277.46"
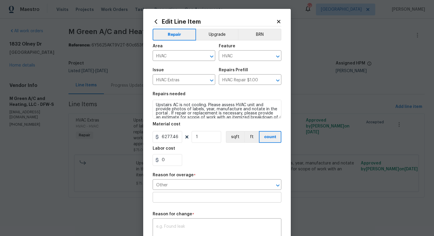
click at [186, 196] on input "text" at bounding box center [217, 197] width 129 height 9
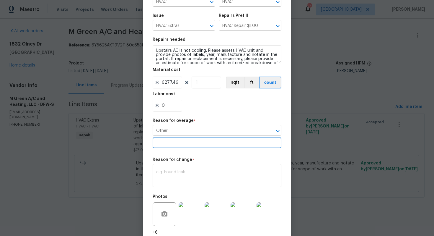
scroll to position [101, 0]
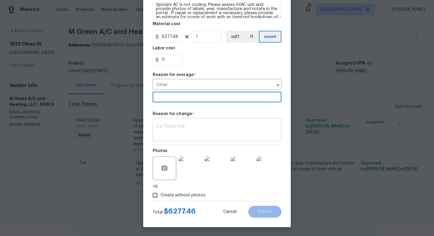
click at [220, 126] on textarea at bounding box center [217, 130] width 122 height 12
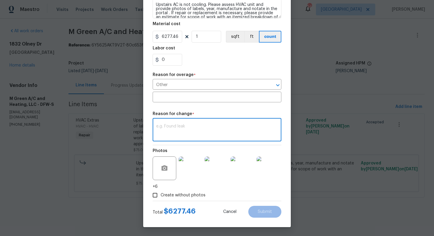
paste textarea "(AM) Updated cost per BR team approval."
type textarea "(AM) Updated cost per BR team approval."
click at [267, 211] on span "Submit" at bounding box center [265, 211] width 14 height 4
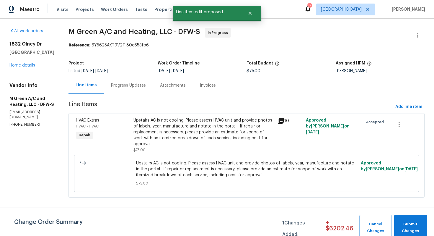
scroll to position [0, 0]
click at [408, 223] on span "Submit Changes" at bounding box center [410, 228] width 27 height 14
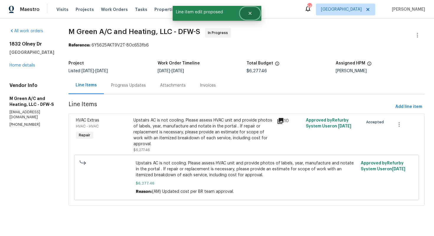
click at [252, 14] on button "Close" at bounding box center [249, 13] width 19 height 12
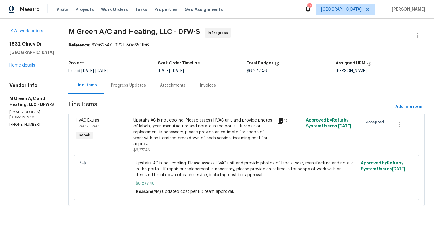
click at [146, 79] on div "Progress Updates" at bounding box center [128, 84] width 49 height 17
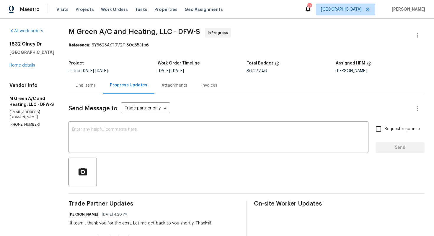
scroll to position [59, 0]
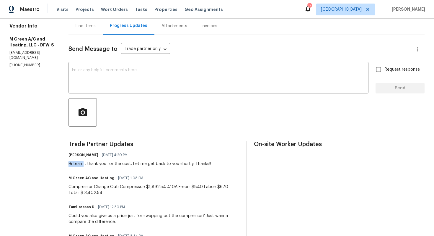
drag, startPoint x: 84, startPoint y: 164, endPoint x: 99, endPoint y: 164, distance: 15.7
click at [99, 164] on div "All work orders 1832 Olney Dr Allen, TX 75013 Home details Vendor Info M Green …" at bounding box center [217, 181] width 434 height 444
copy div "Hi team"
click at [148, 82] on textarea at bounding box center [218, 78] width 293 height 21
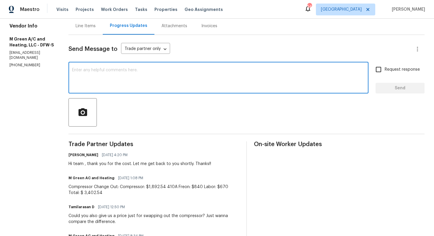
paste textarea "Hi team"
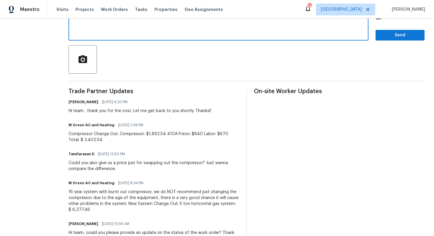
scroll to position [119, 0]
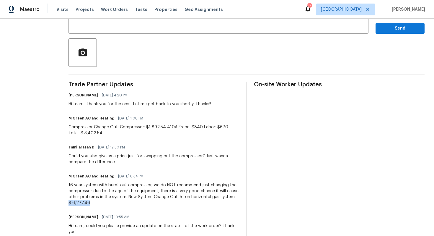
drag, startPoint x: 101, startPoint y: 202, endPoint x: 120, endPoint y: 202, distance: 19.8
click at [121, 202] on div "16 year system with burnt out compressor, we do NOT recommend just changing the…" at bounding box center [154, 194] width 171 height 24
copy div "$ 6,277.46"
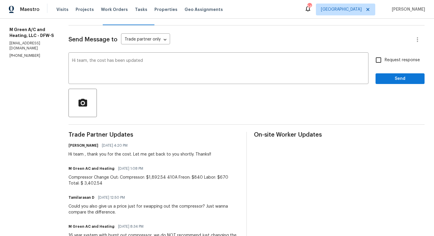
scroll to position [0, 0]
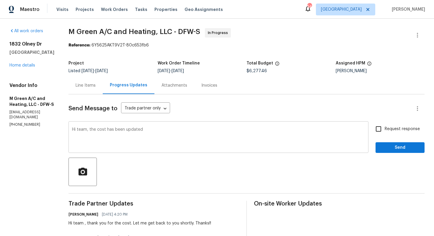
click at [121, 129] on textarea "Hi team, the cost has been updated" at bounding box center [218, 137] width 293 height 21
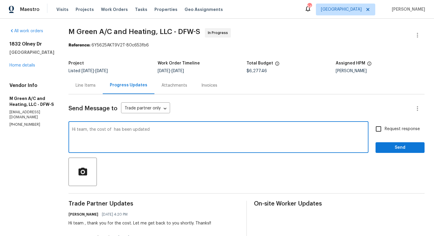
paste textarea "$ 6,277.46"
click at [203, 128] on textarea "Hi team, the cost of $ 6,277.46 has been updated" at bounding box center [218, 137] width 293 height 21
click at [167, 130] on textarea "Hi team, the cost of $ 6,277.46 has been updated" at bounding box center [218, 137] width 293 height 21
click at [211, 129] on textarea "Hi team, the cost of $ 6,277.46 has been approved and updated" at bounding box center [218, 137] width 293 height 21
type textarea "Hi team, the cost of $ 6,277.46 has been approved and updated. Kindly proceed w…"
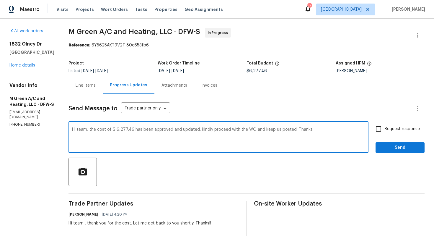
click at [390, 128] on span "Request response" at bounding box center [402, 129] width 35 height 6
click at [385, 128] on input "Request response" at bounding box center [378, 129] width 12 height 12
checkbox input "true"
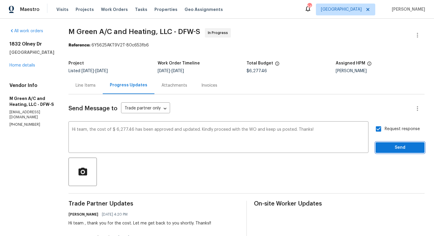
click at [387, 143] on button "Send" at bounding box center [400, 147] width 49 height 11
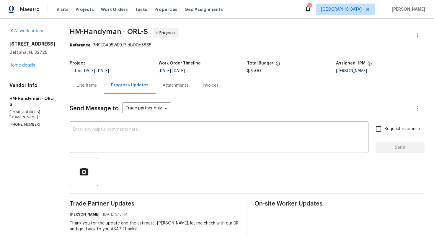
click at [88, 85] on div "Line Items" at bounding box center [87, 85] width 20 height 6
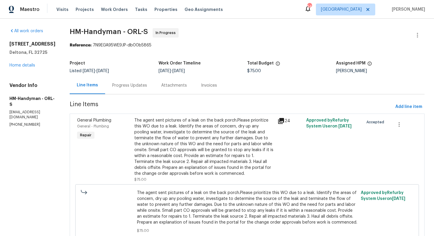
click at [131, 80] on div "Progress Updates" at bounding box center [129, 84] width 49 height 17
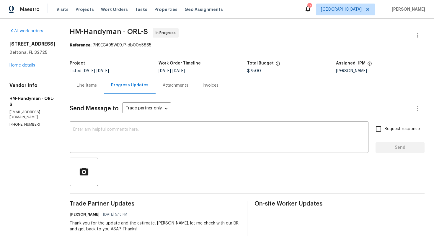
click at [96, 87] on div "Line Items" at bounding box center [87, 85] width 20 height 6
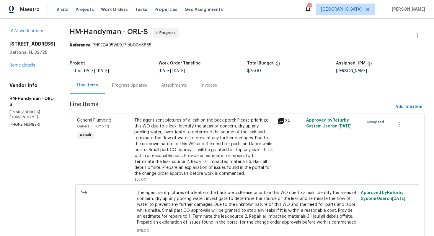
click at [208, 141] on div "The agent sent pictures of a leak on the back porch.Please prioritize this WO d…" at bounding box center [204, 146] width 140 height 59
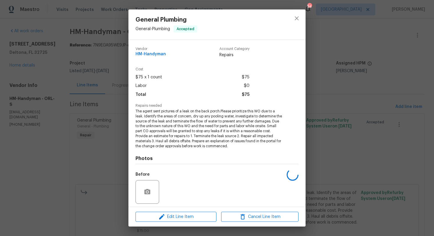
scroll to position [41, 0]
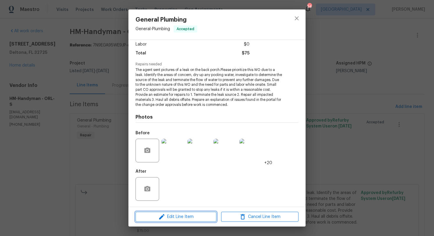
click at [175, 216] on span "Edit Line Item" at bounding box center [175, 216] width 77 height 7
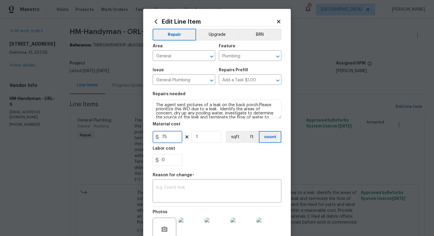
click at [169, 136] on input "75" at bounding box center [168, 137] width 30 height 12
type input "2200"
click at [167, 191] on textarea at bounding box center [217, 191] width 122 height 12
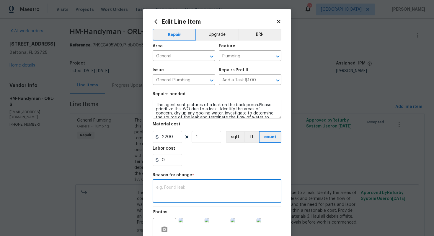
click at [193, 190] on textarea at bounding box center [217, 191] width 122 height 12
paste textarea "(AM) Updated cost per BR team approval."
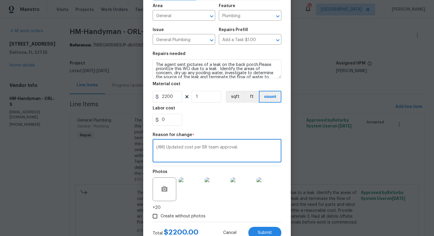
scroll to position [61, 0]
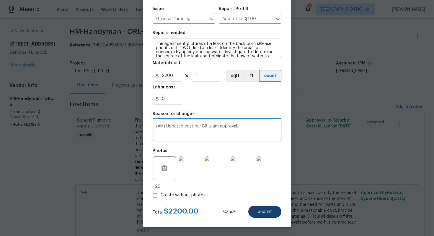
type textarea "(AM) Updated cost per BR team approval."
click at [266, 213] on span "Submit" at bounding box center [265, 211] width 14 height 4
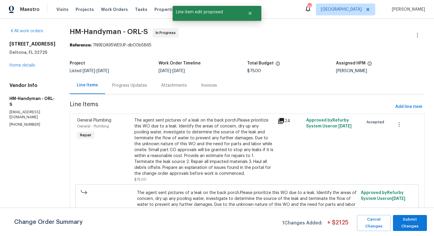
scroll to position [0, 0]
click at [411, 224] on span "Submit Changes" at bounding box center [410, 223] width 28 height 14
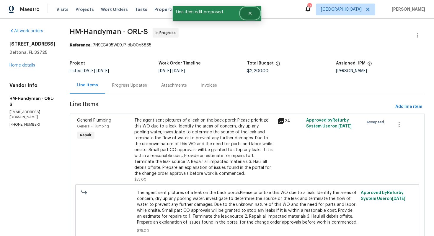
click at [252, 13] on icon "Close" at bounding box center [250, 13] width 5 height 5
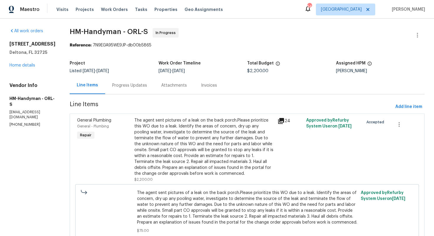
click at [142, 81] on div "Progress Updates" at bounding box center [129, 84] width 49 height 17
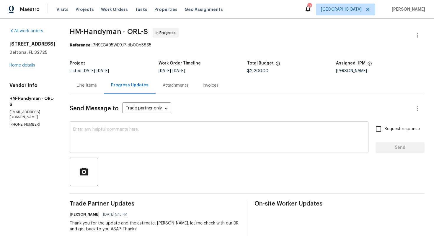
click at [151, 139] on textarea at bounding box center [219, 137] width 292 height 21
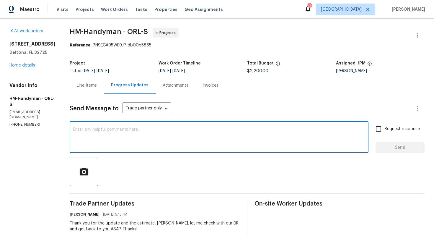
paste textarea "Hi team, the cost of $ 6,277.46 has been approved and updated. Kindly proceed w…"
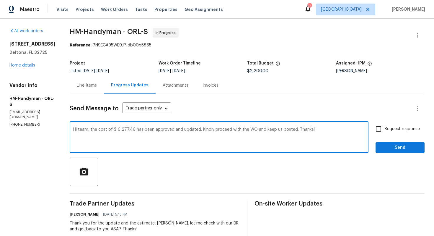
scroll to position [52, 0]
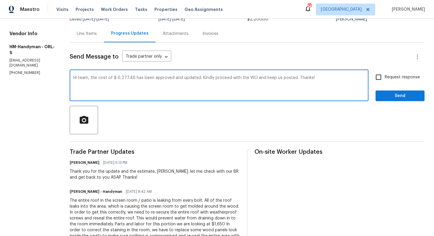
click at [88, 79] on textarea "Hi team, the cost of $ 6,277.46 has been approved and updated. Kindly proceed w…" at bounding box center [219, 86] width 292 height 21
click at [321, 79] on textarea "[PERSON_NAME], the cost of $ 6,277.46 has been approved and updated. Kindly pro…" at bounding box center [219, 86] width 292 height 21
drag, startPoint x: 105, startPoint y: 77, endPoint x: 115, endPoint y: 78, distance: 10.0
click at [115, 78] on textarea "[PERSON_NAME], the cost of $ 6,277.46 has been approved and updated. Kindly pro…" at bounding box center [219, 86] width 292 height 21
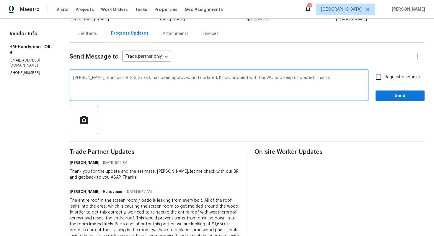
click at [115, 78] on textarea "[PERSON_NAME], the cost of $ 6,277.46 has been approved and updated. Kindly pro…" at bounding box center [219, 86] width 292 height 21
drag, startPoint x: 114, startPoint y: 78, endPoint x: 128, endPoint y: 79, distance: 13.9
click at [128, 79] on textarea "[PERSON_NAME], the cost of $ 6,277.46 has been approved and updated. Kindly pro…" at bounding box center [219, 86] width 292 height 21
click at [112, 78] on textarea "[PERSON_NAME], the cost of $2,200 has been approved and updated. Kindly proceed…" at bounding box center [219, 86] width 292 height 21
type textarea "[PERSON_NAME], the cost of $ 2,200 has been approved and updated. Kindly procee…"
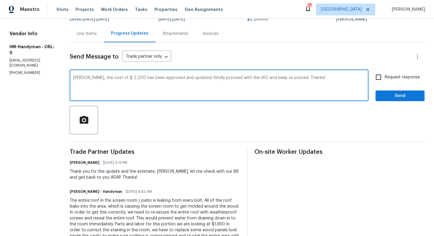
click at [382, 78] on input "Request response" at bounding box center [378, 77] width 12 height 12
checkbox input "true"
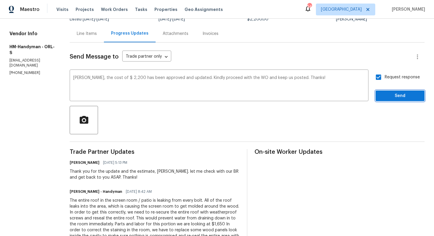
click at [396, 94] on span "Send" at bounding box center [400, 95] width 40 height 7
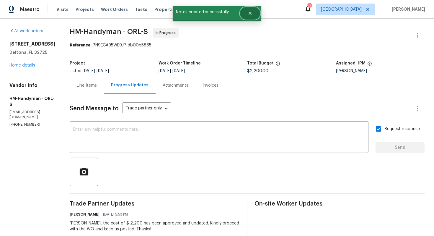
click at [252, 11] on button "Close" at bounding box center [249, 13] width 19 height 12
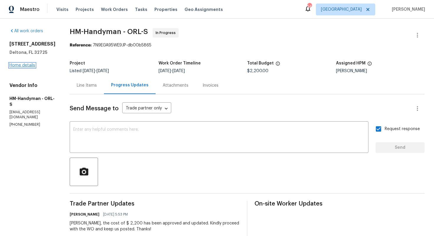
click at [25, 64] on link "Home details" at bounding box center [22, 65] width 26 height 4
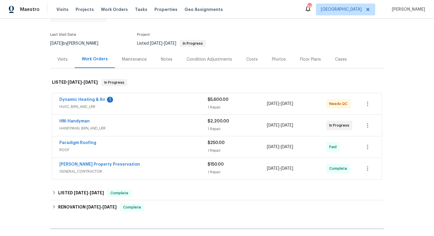
scroll to position [39, 0]
click at [126, 101] on div "Dynamic Heating & Air 1" at bounding box center [133, 99] width 148 height 7
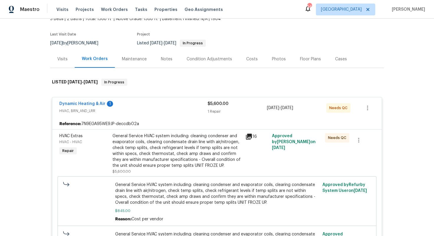
click at [135, 104] on div "Dynamic Heating & Air 1" at bounding box center [133, 104] width 148 height 7
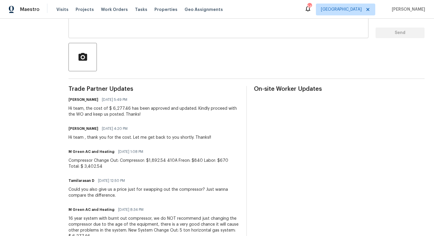
scroll to position [115, 0]
click at [119, 113] on div "Hi team, the cost of $ 6,277.46 has been approved and updated. Kindly proceed w…" at bounding box center [154, 111] width 171 height 12
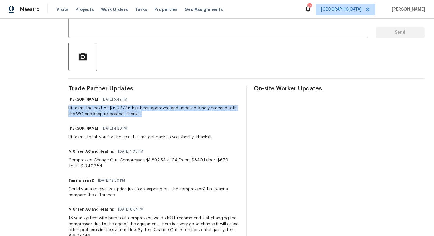
copy div "Hi team, the cost of $ 6,277.46 has been approved and updated. Kindly proceed w…"
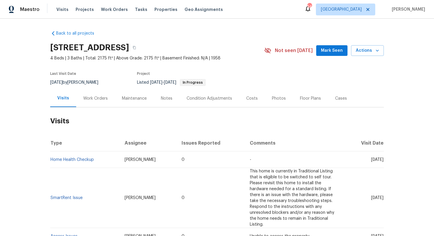
click at [89, 97] on div "Work Orders" at bounding box center [95, 98] width 25 height 6
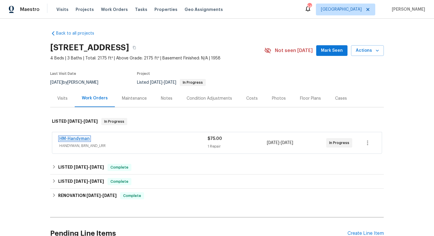
click at [76, 138] on link "HM-Handyman" at bounding box center [74, 138] width 30 height 4
